Goal: Check status: Check status

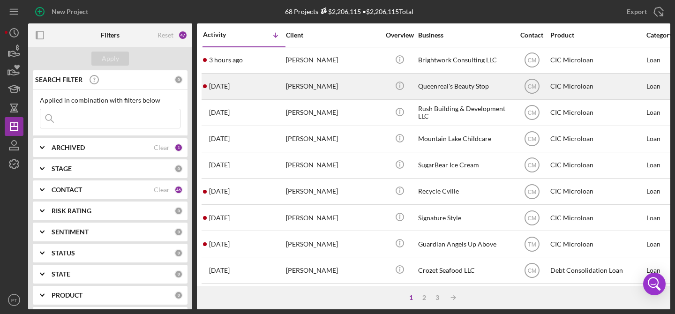
click at [352, 82] on div "[PERSON_NAME]" at bounding box center [333, 86] width 94 height 25
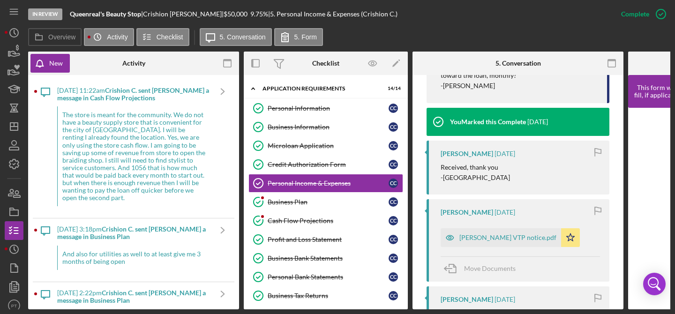
scroll to position [409, 0]
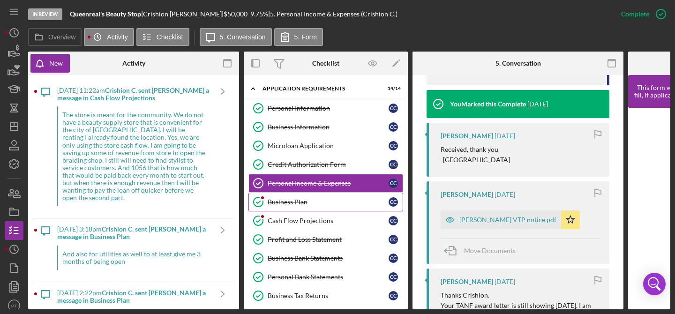
click at [292, 206] on link "Business Plan Business Plan C C" at bounding box center [325, 202] width 155 height 19
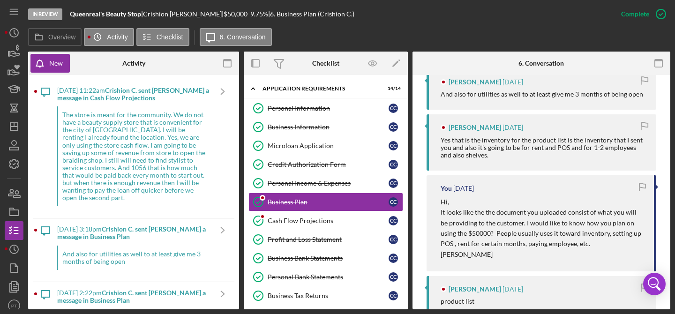
scroll to position [404, 0]
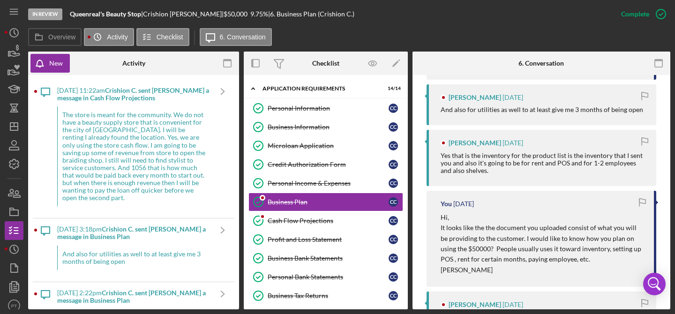
drag, startPoint x: 149, startPoint y: 13, endPoint x: 200, endPoint y: 12, distance: 50.6
click at [200, 12] on div "Queenreal's Beauty Stop | [PERSON_NAME] | $50,000 $50,000 9.75 % | 6. Business …" at bounding box center [212, 13] width 285 height 7
copy div "[PERSON_NAME]"
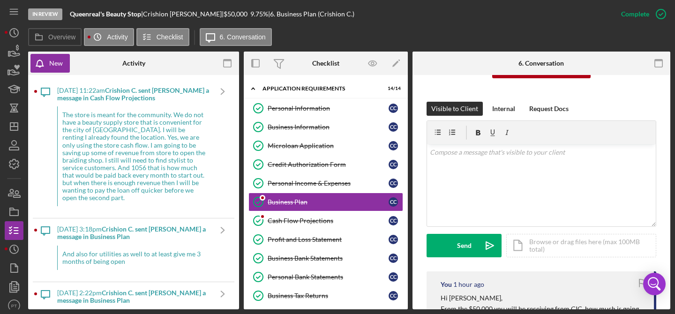
scroll to position [230, 0]
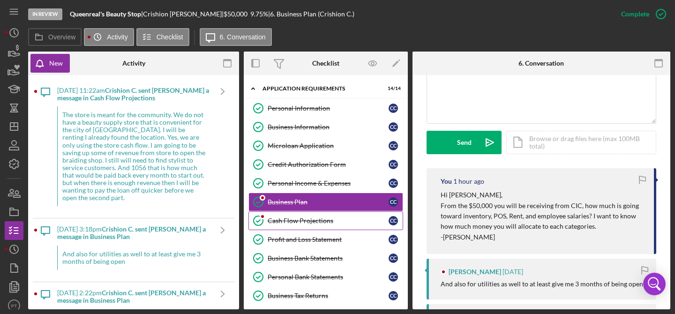
click at [311, 218] on div "Cash Flow Projections" at bounding box center [328, 220] width 121 height 7
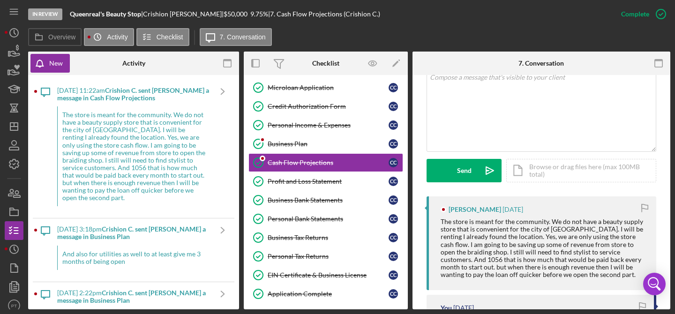
scroll to position [248, 0]
